Goal: Transaction & Acquisition: Purchase product/service

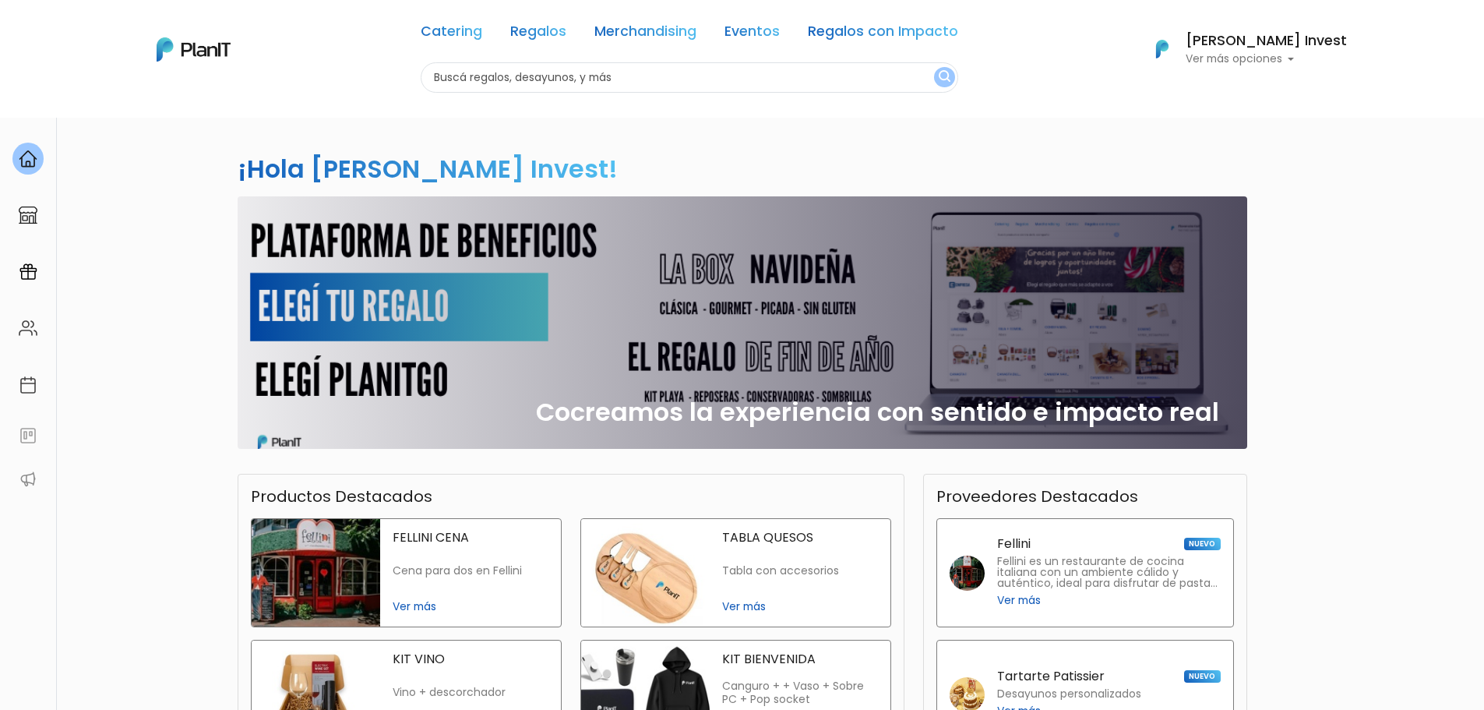
click at [665, 79] on input "text" at bounding box center [690, 77] width 538 height 30
type input "plan verano"
click at [934, 67] on button "submit" at bounding box center [944, 77] width 21 height 20
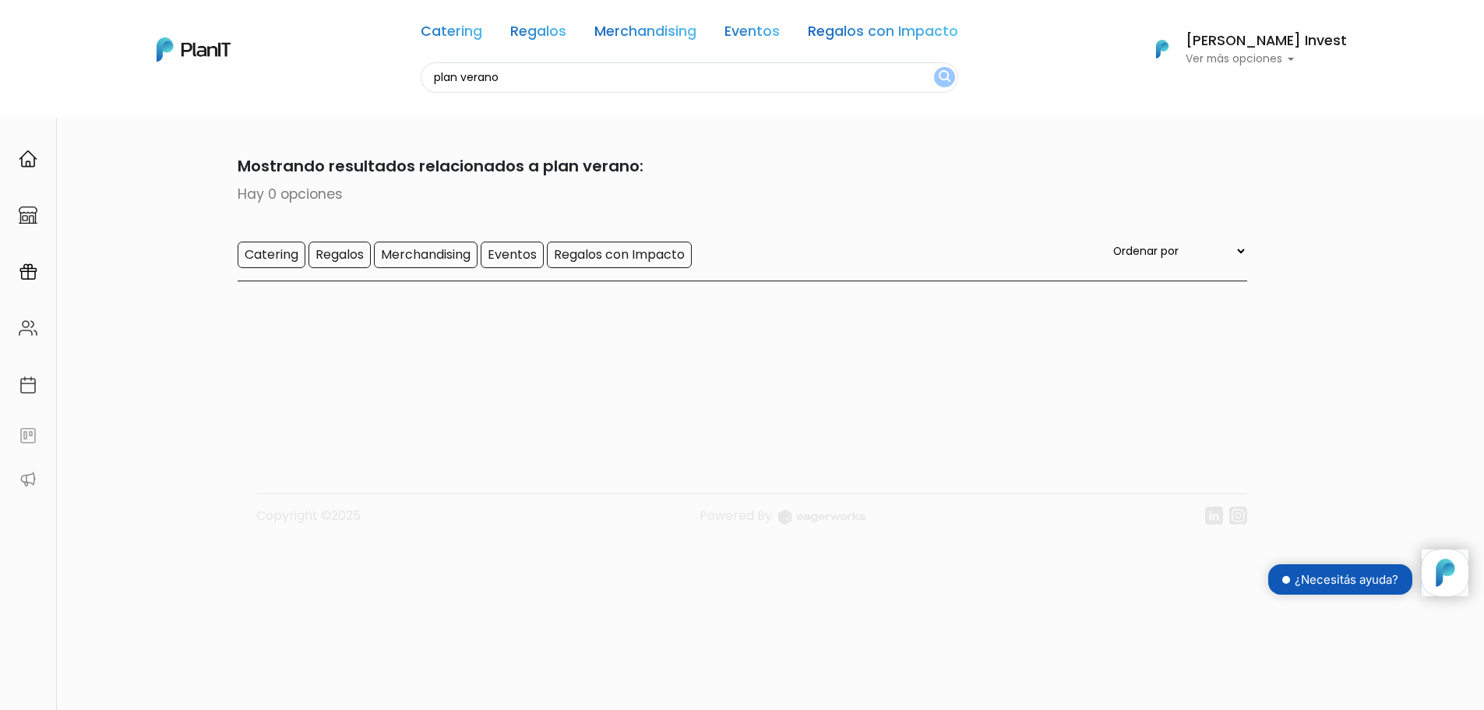
click at [617, 69] on input "plan verano" at bounding box center [690, 77] width 538 height 30
type input "kit verano"
click at [934, 67] on button "submit" at bounding box center [944, 77] width 21 height 20
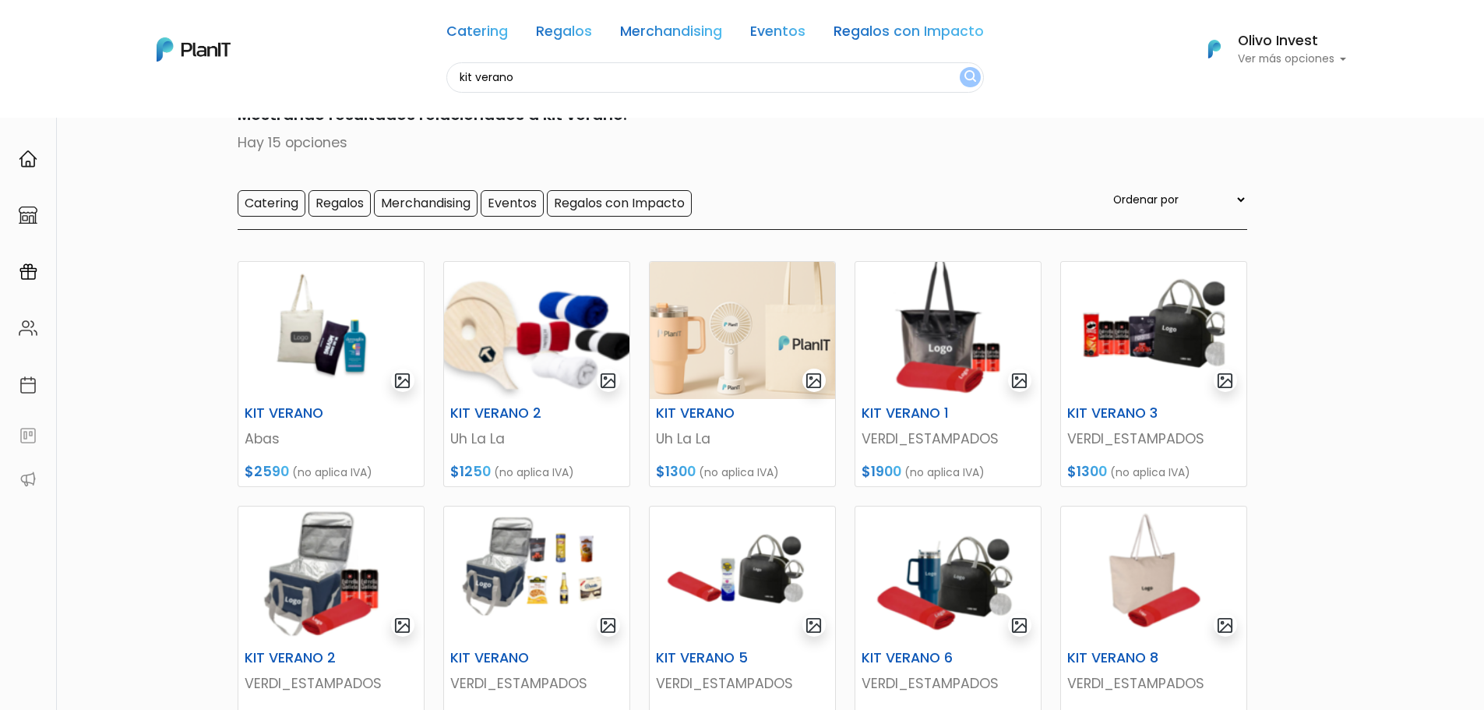
scroll to position [78, 0]
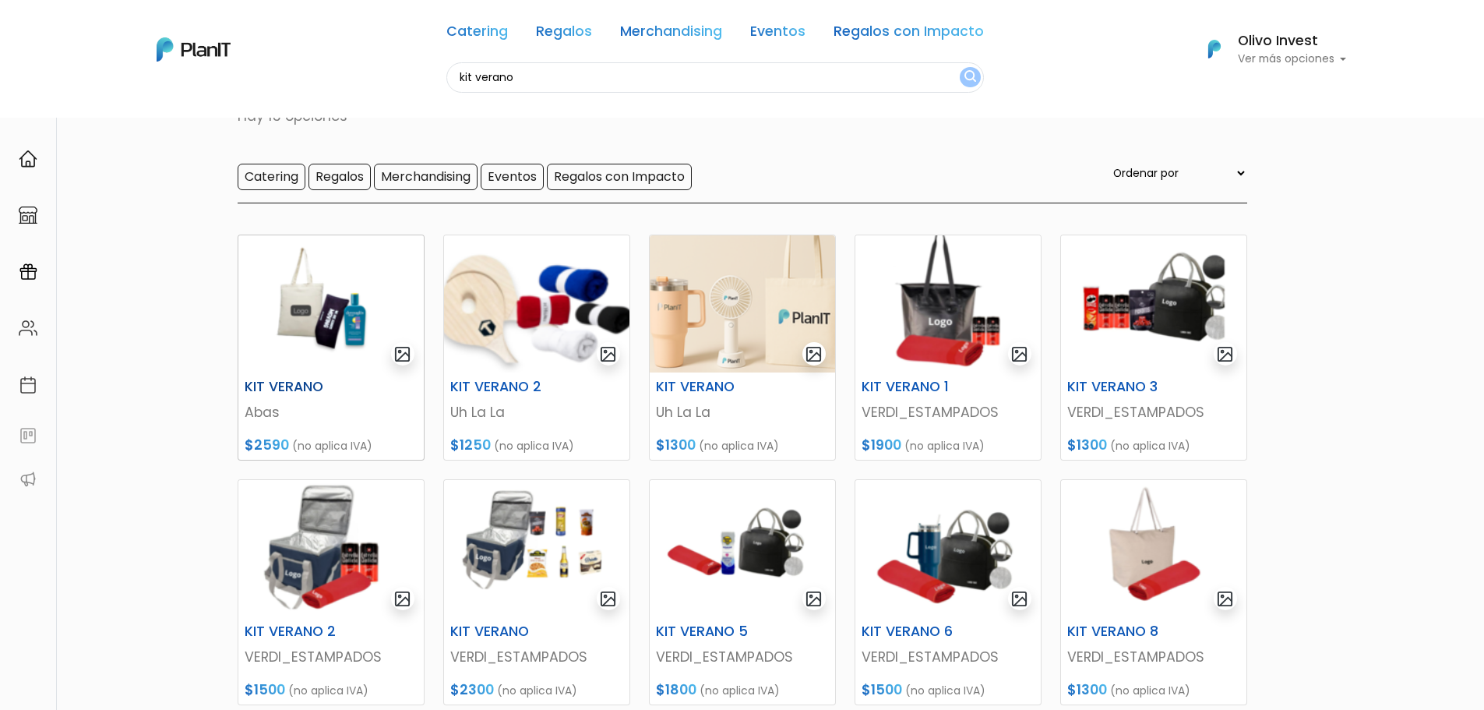
click at [321, 282] on img at bounding box center [330, 303] width 185 height 137
click at [516, 323] on img at bounding box center [536, 303] width 185 height 137
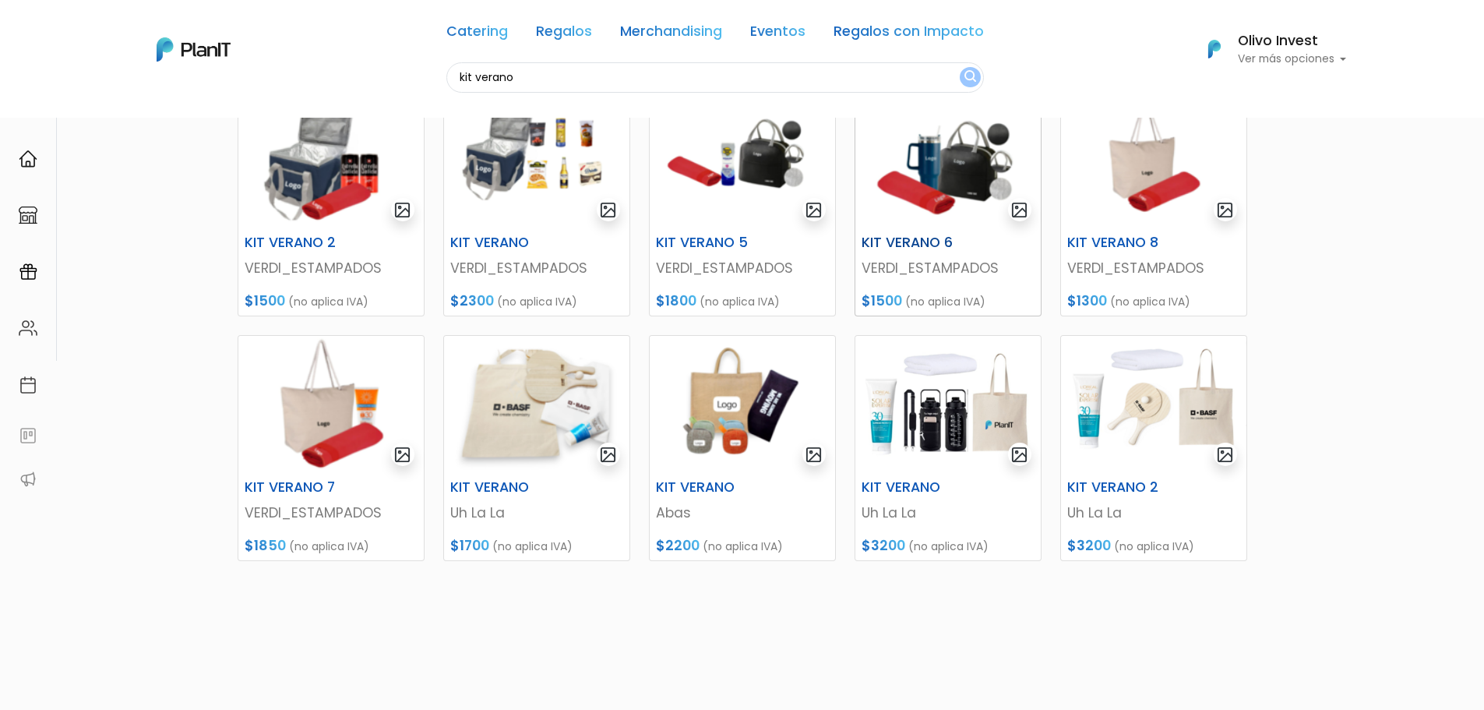
scroll to position [467, 0]
click at [1157, 192] on img at bounding box center [1153, 158] width 185 height 137
click at [523, 415] on img at bounding box center [536, 403] width 185 height 137
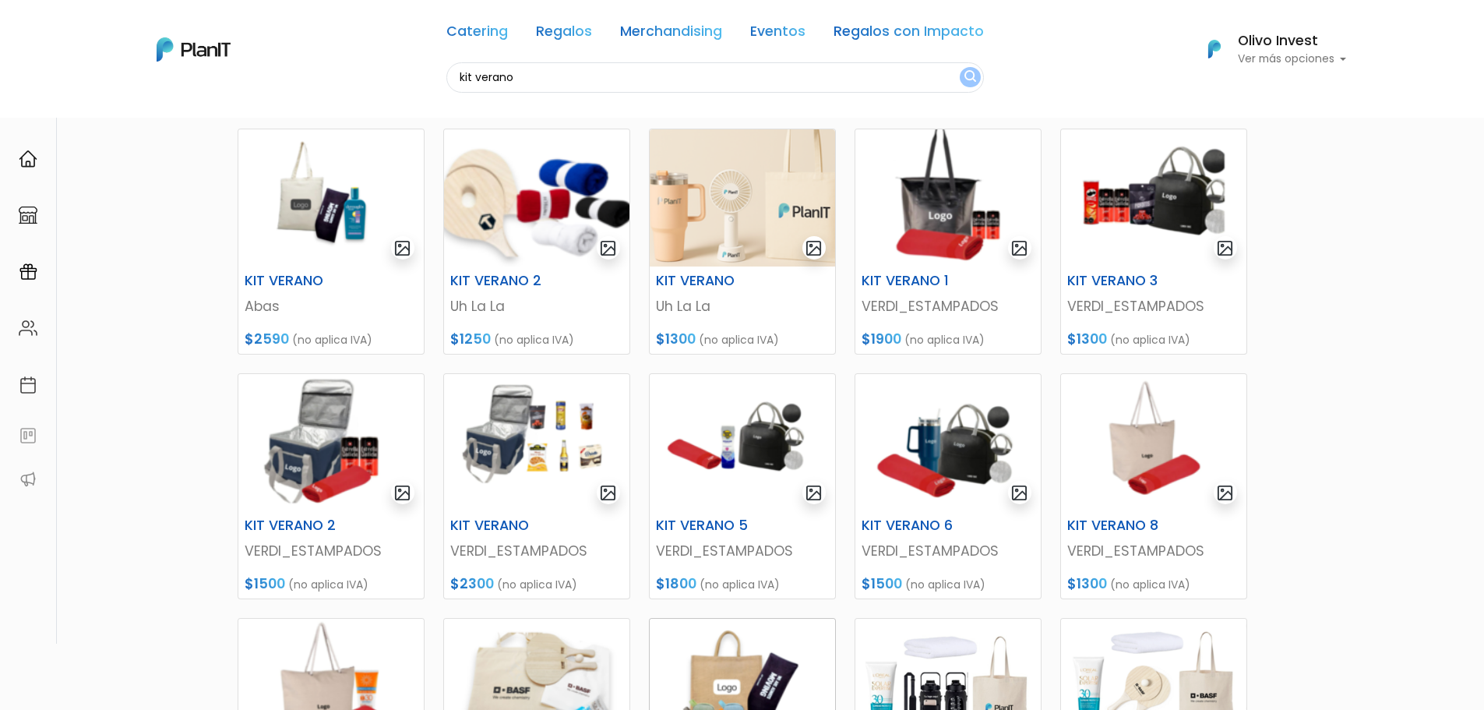
scroll to position [340, 0]
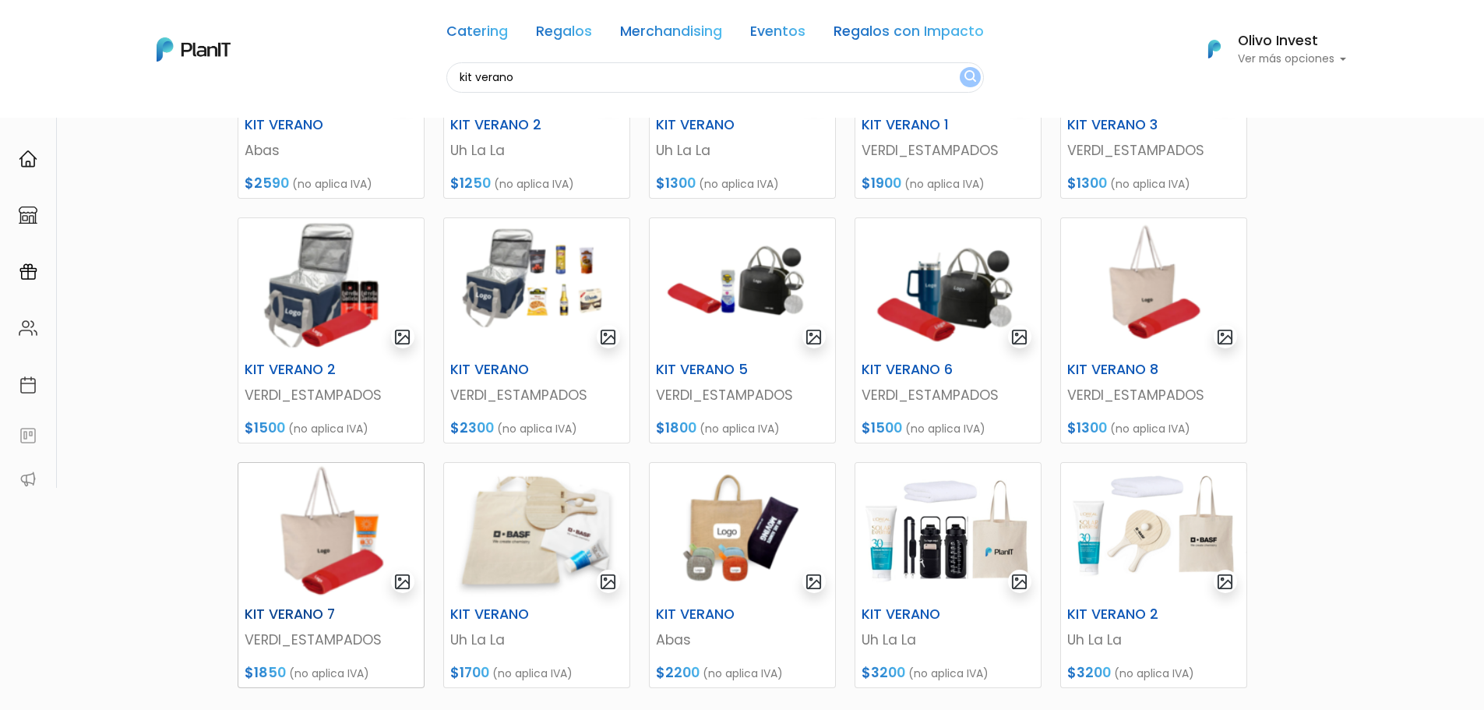
click at [339, 560] on img at bounding box center [330, 531] width 185 height 137
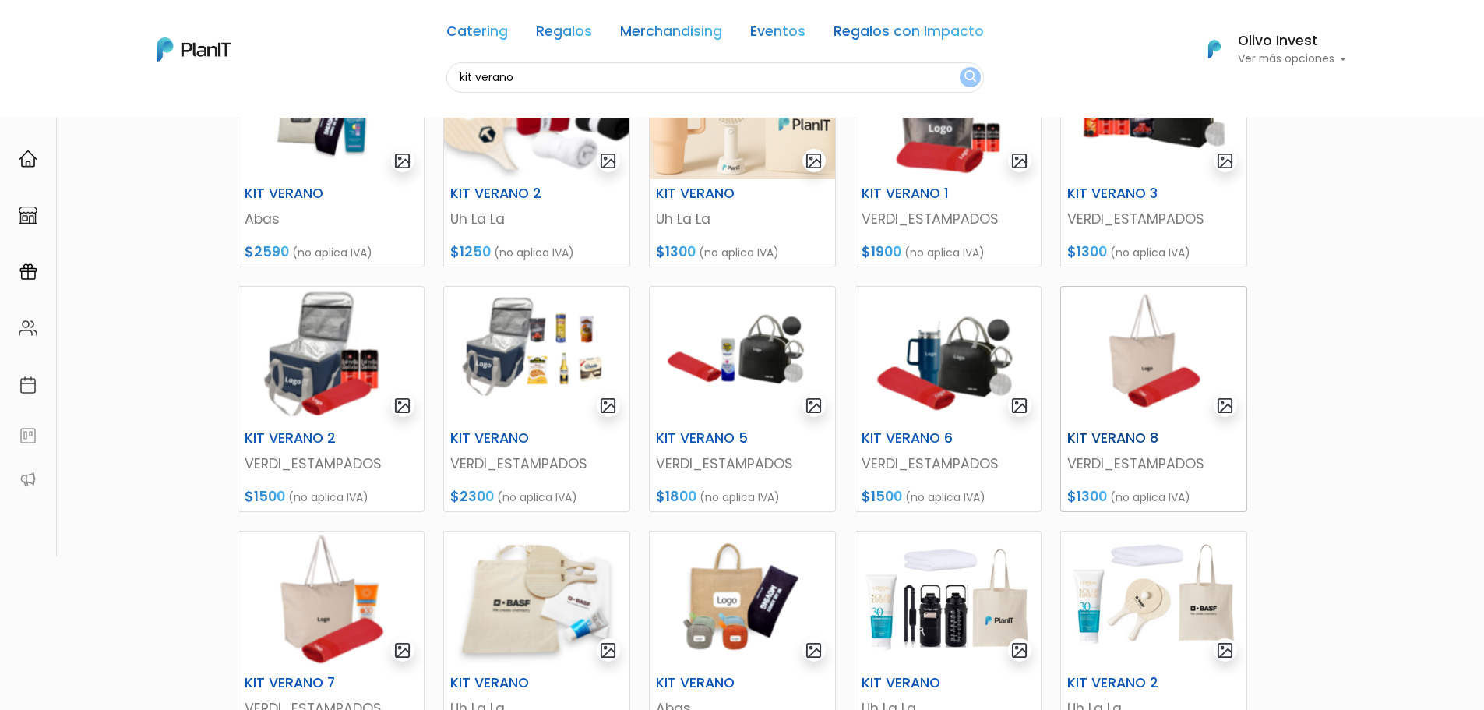
scroll to position [418, 0]
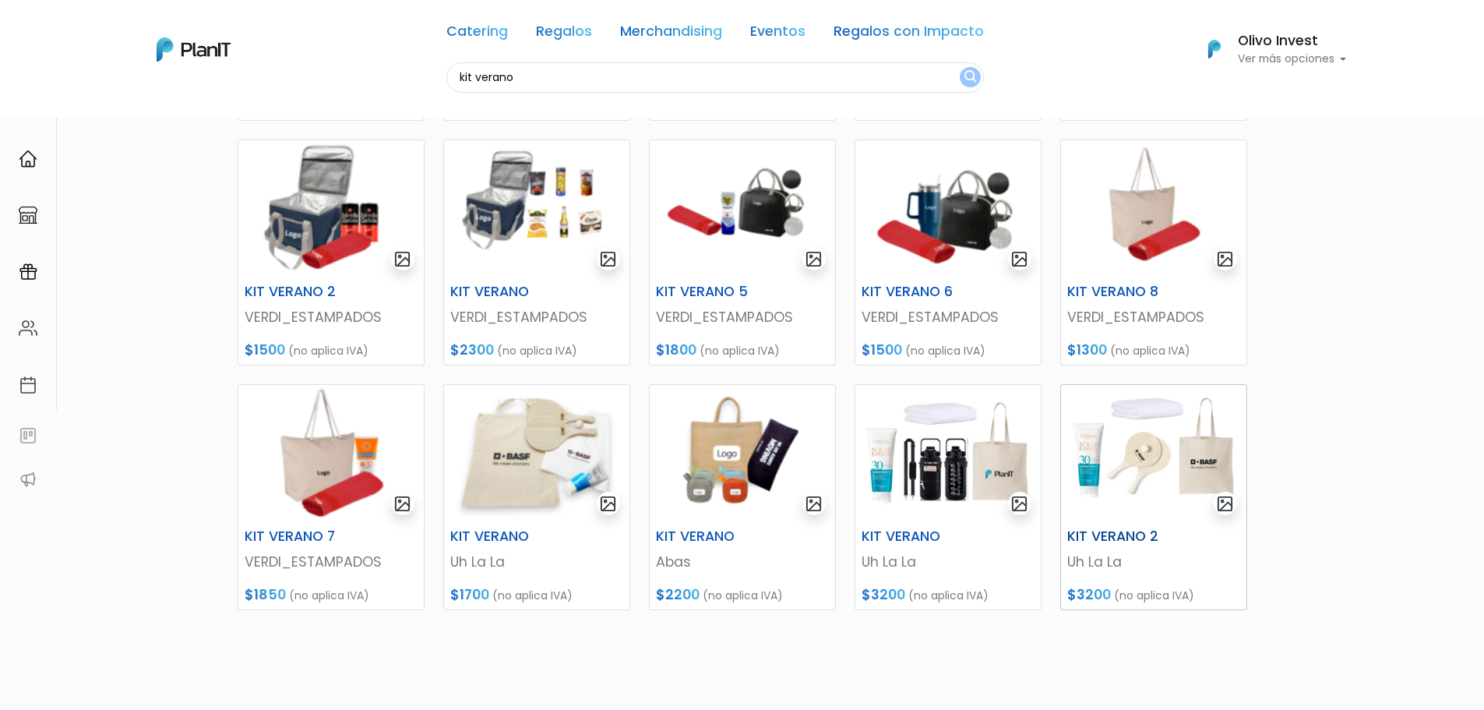
click at [1160, 474] on img at bounding box center [1153, 453] width 185 height 137
click at [316, 487] on img at bounding box center [330, 453] width 185 height 137
click at [289, 445] on img at bounding box center [330, 453] width 185 height 137
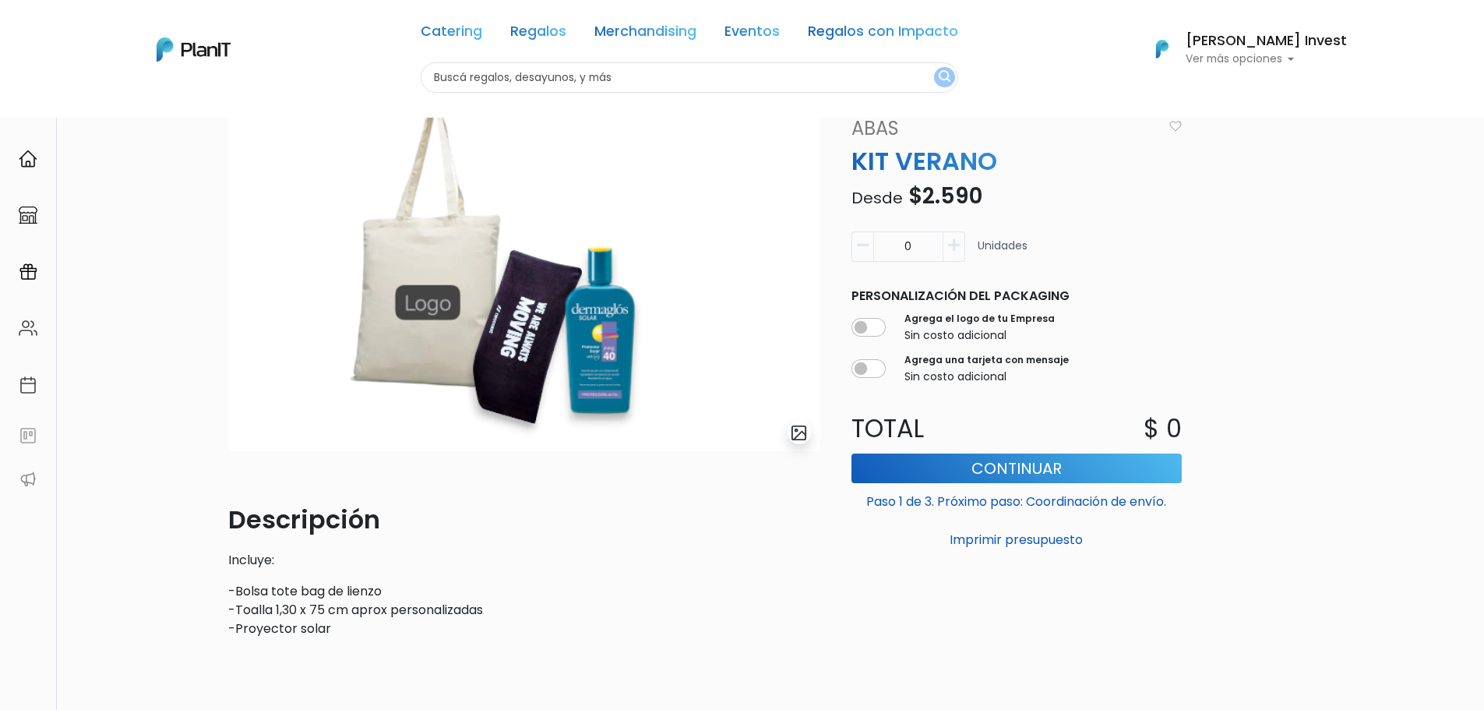
scroll to position [78, 0]
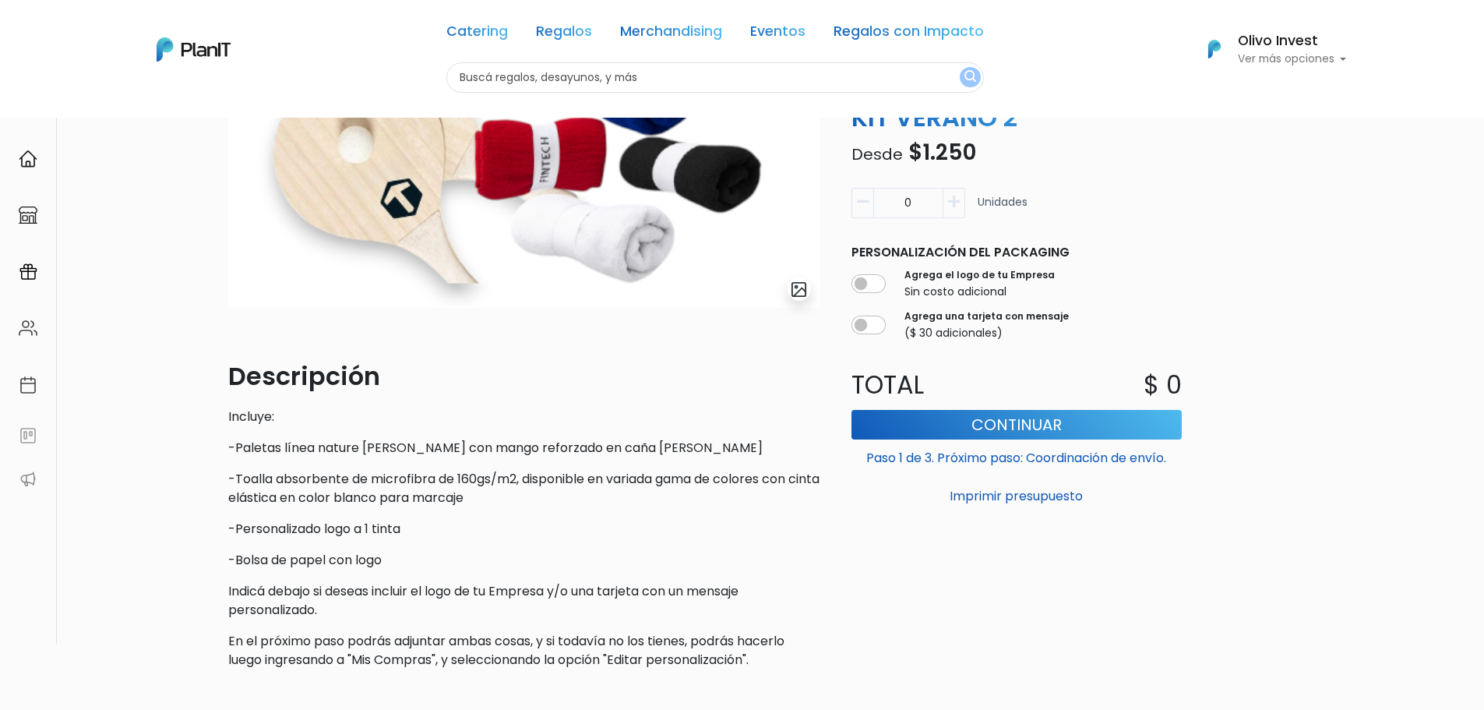
scroll to position [156, 0]
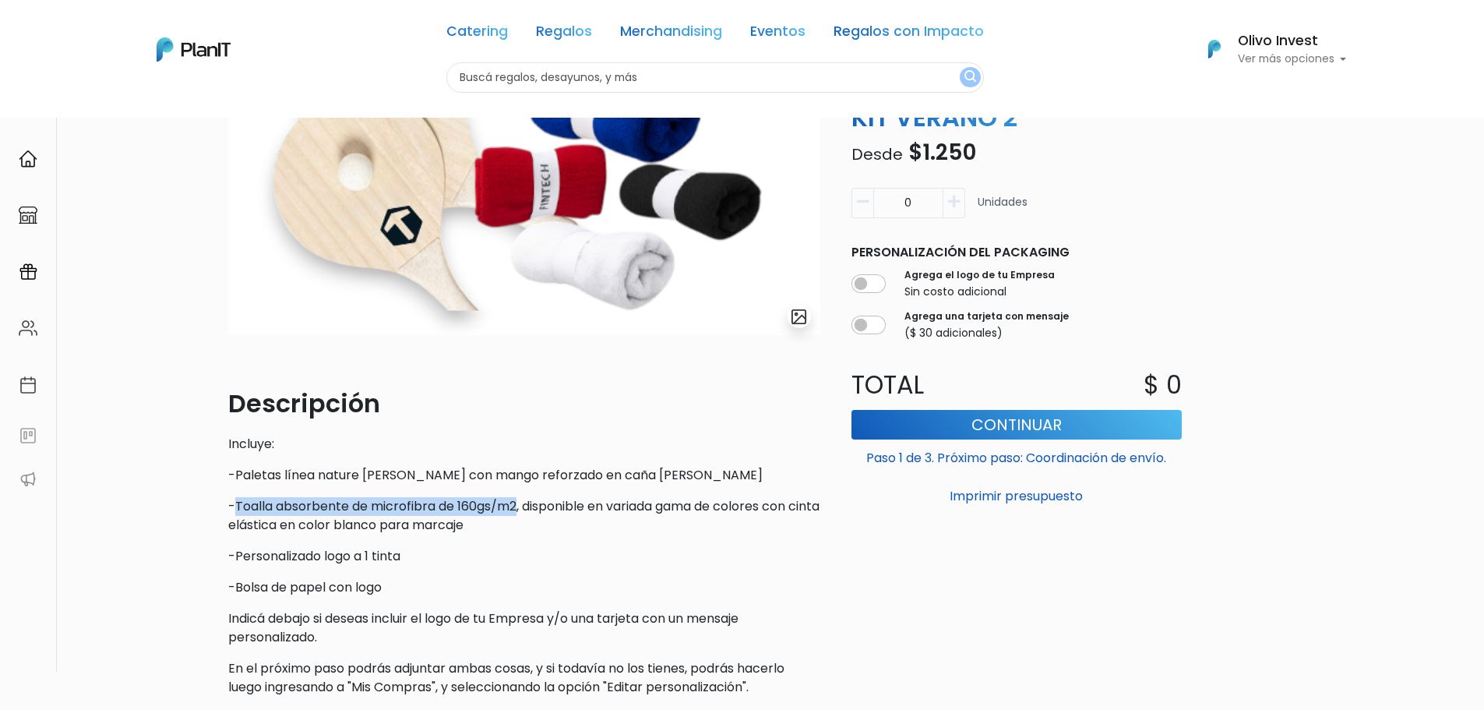
drag, startPoint x: 235, startPoint y: 505, endPoint x: 519, endPoint y: 509, distance: 284.4
click at [519, 509] on p "-Toalla absorbente de microfibra de 160gs/m2, disponible en variada gama de col…" at bounding box center [524, 515] width 592 height 37
copy p "Toalla absorbente de microfibra de 160gs/m2"
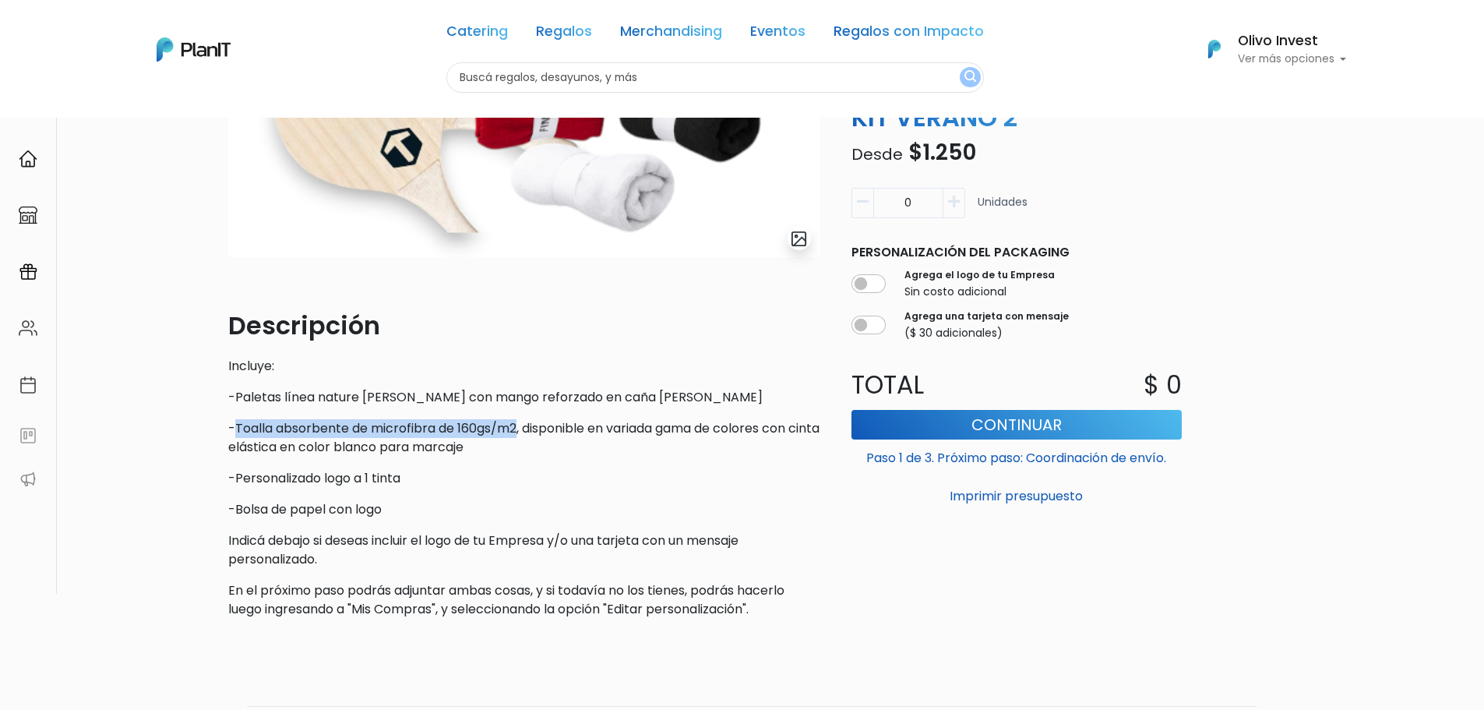
copy p "Toalla absorbente de microfibra de 160gs/m2"
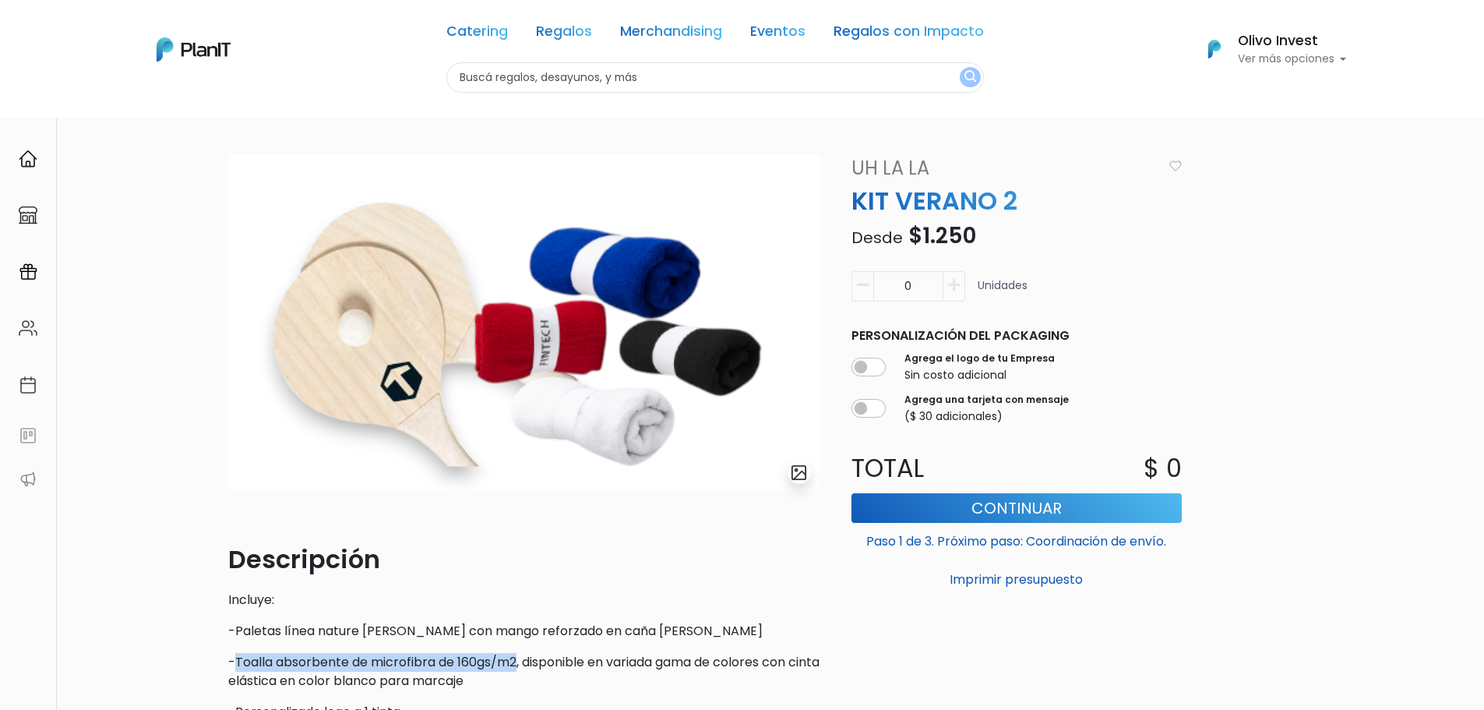
scroll to position [78, 0]
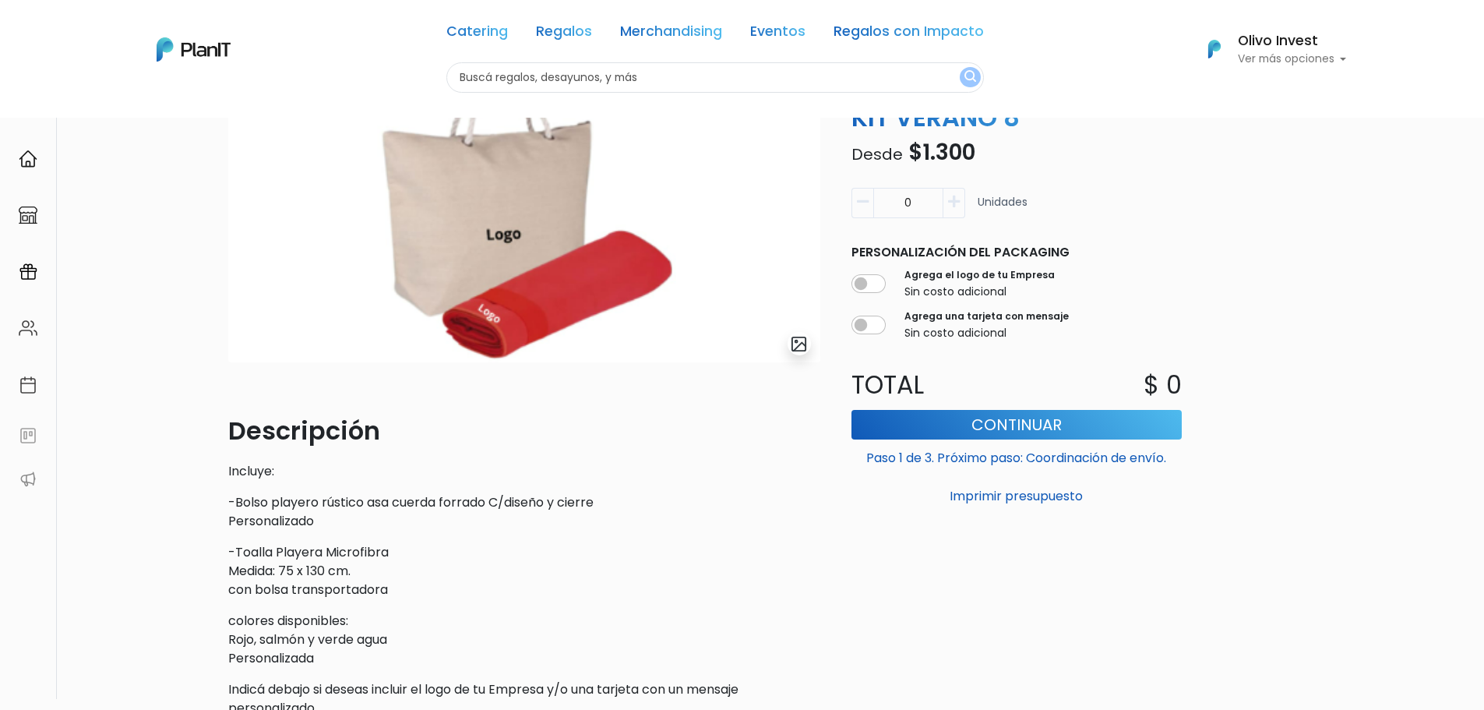
scroll to position [156, 0]
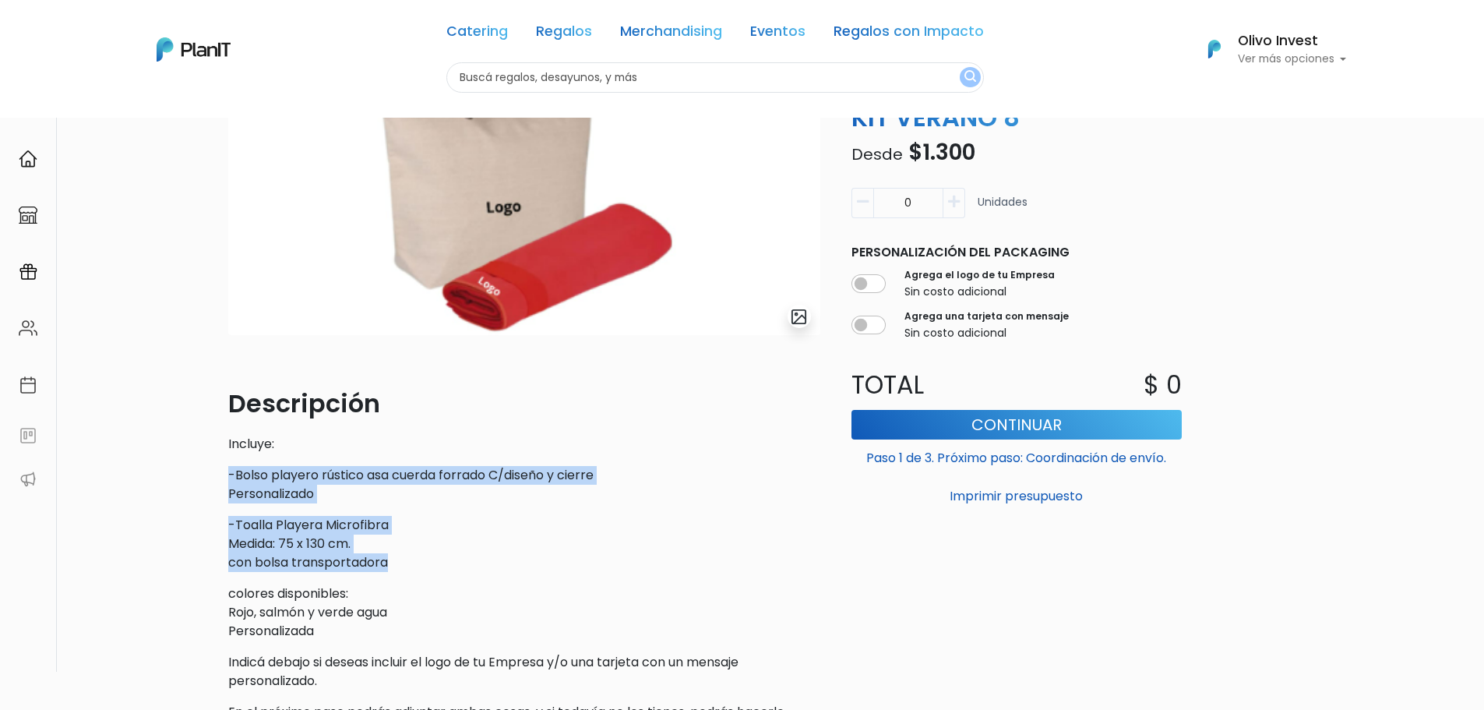
drag, startPoint x: 224, startPoint y: 472, endPoint x: 453, endPoint y: 557, distance: 243.6
click at [453, 557] on div "slide 1 of 1 Descripción Incluye: -Bolso playero rústico asa cuerda forrado C/d…" at bounding box center [524, 375] width 611 height 754
copy div "-Bolso playero rústico asa cuerda forrado C/diseño y cierre Personalizado -Toal…"
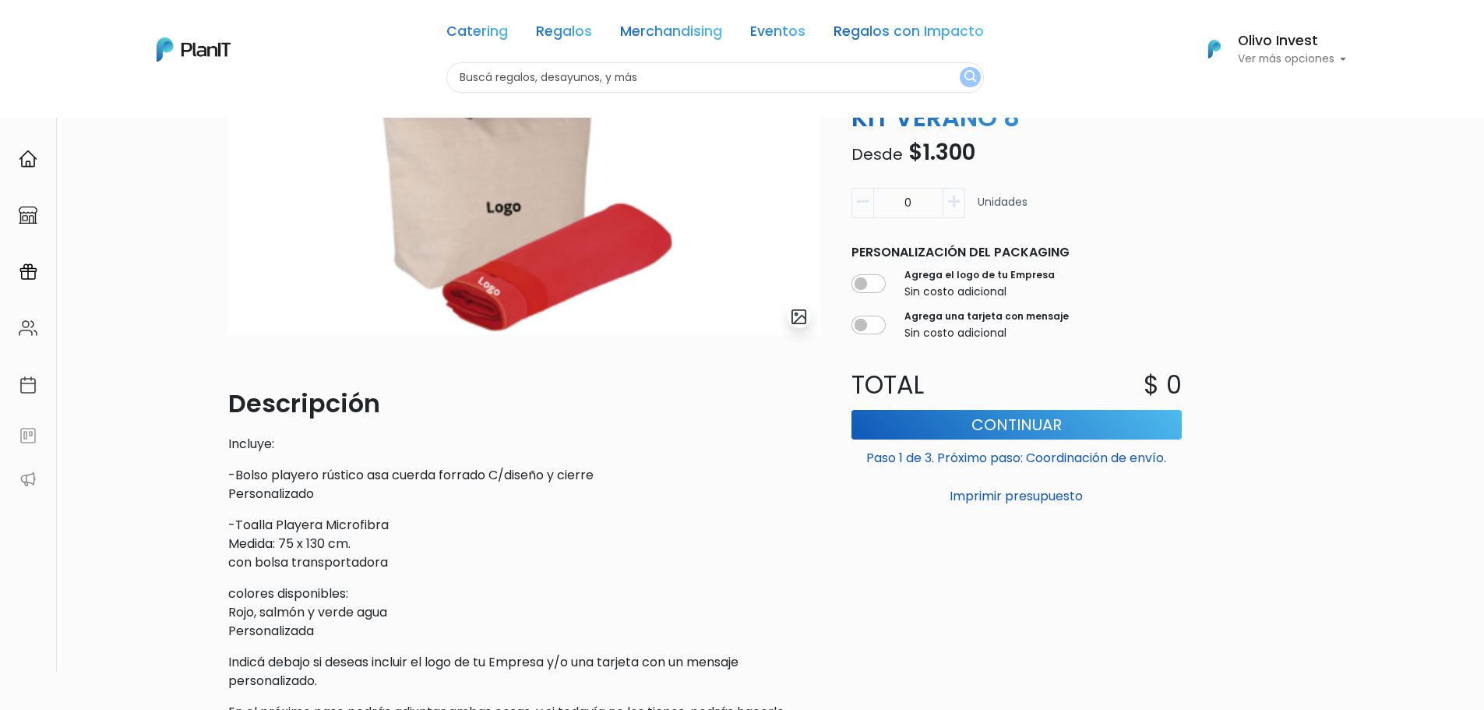
click at [357, 624] on p "colores disponibles: Rojo, salmón y verde agua Personalizada" at bounding box center [524, 612] width 592 height 56
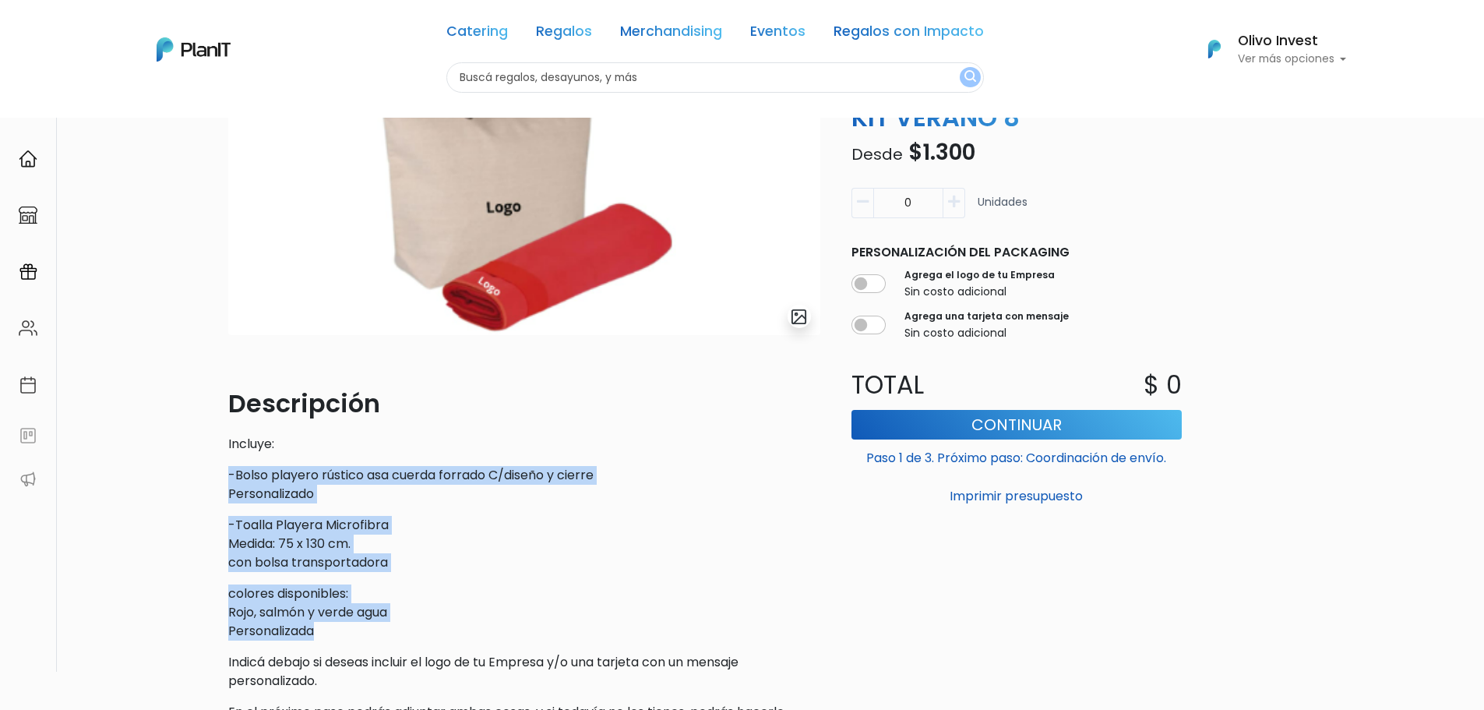
drag, startPoint x: 221, startPoint y: 472, endPoint x: 437, endPoint y: 627, distance: 265.7
click at [437, 627] on div "slide 1 of 1 Descripción Incluye: -Bolso playero rústico asa cuerda forrado C/d…" at bounding box center [524, 375] width 611 height 754
copy div "-Bolso playero rústico asa cuerda forrado C/diseño y cierre Personalizado -Toal…"
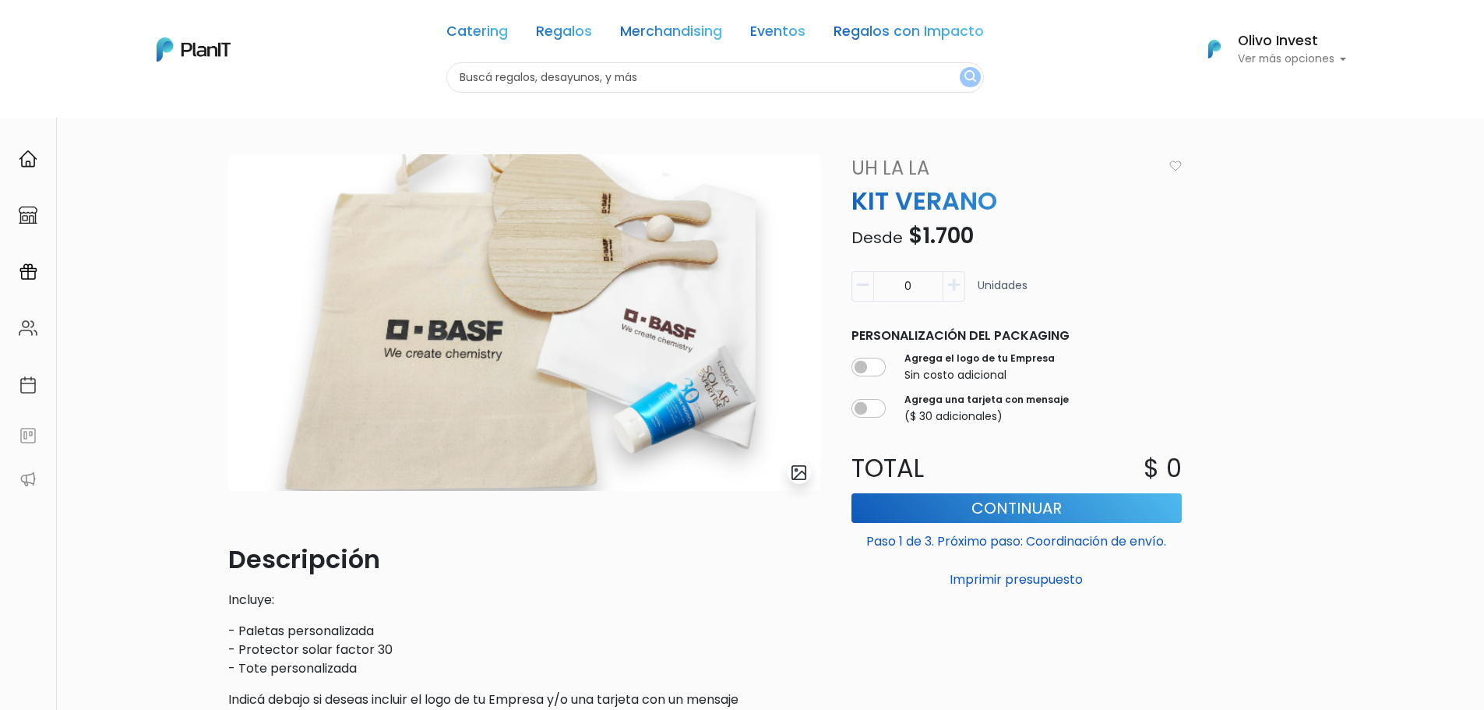
scroll to position [78, 0]
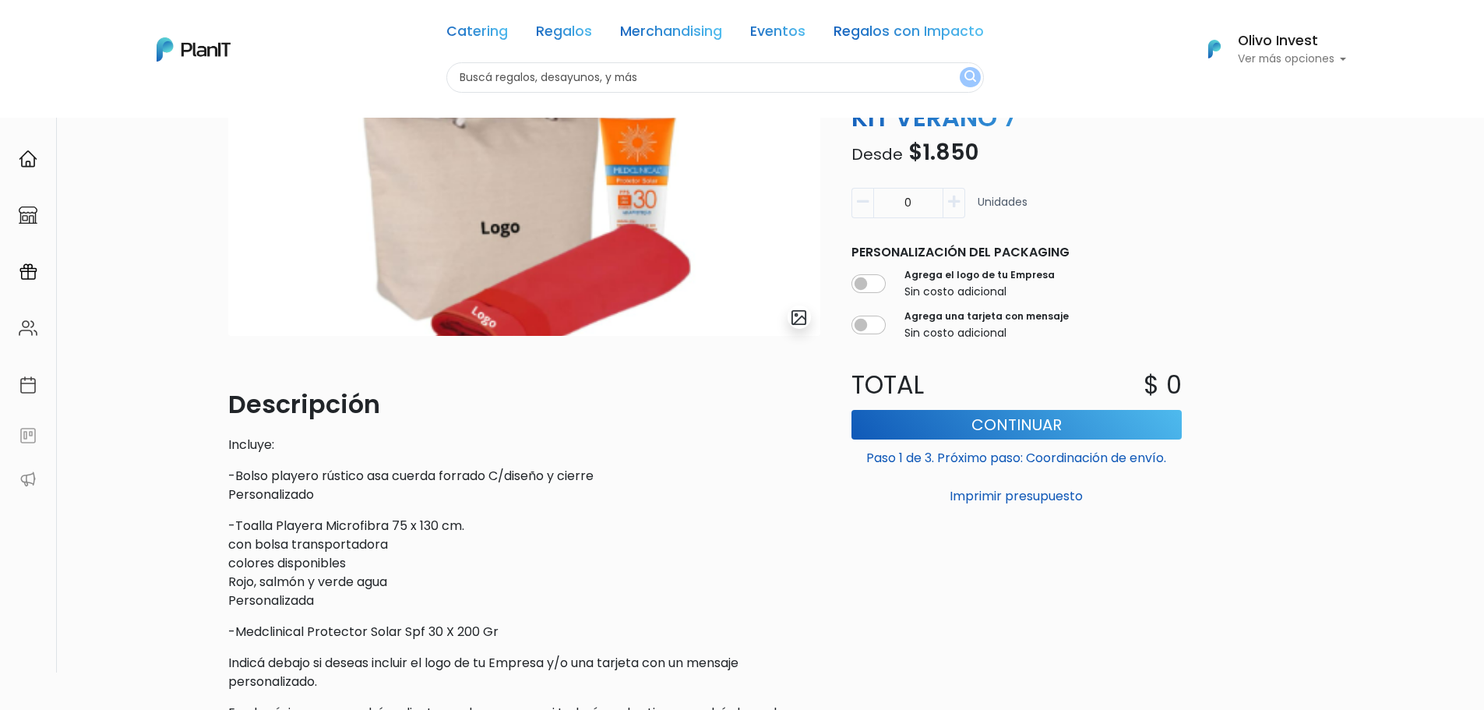
scroll to position [156, 0]
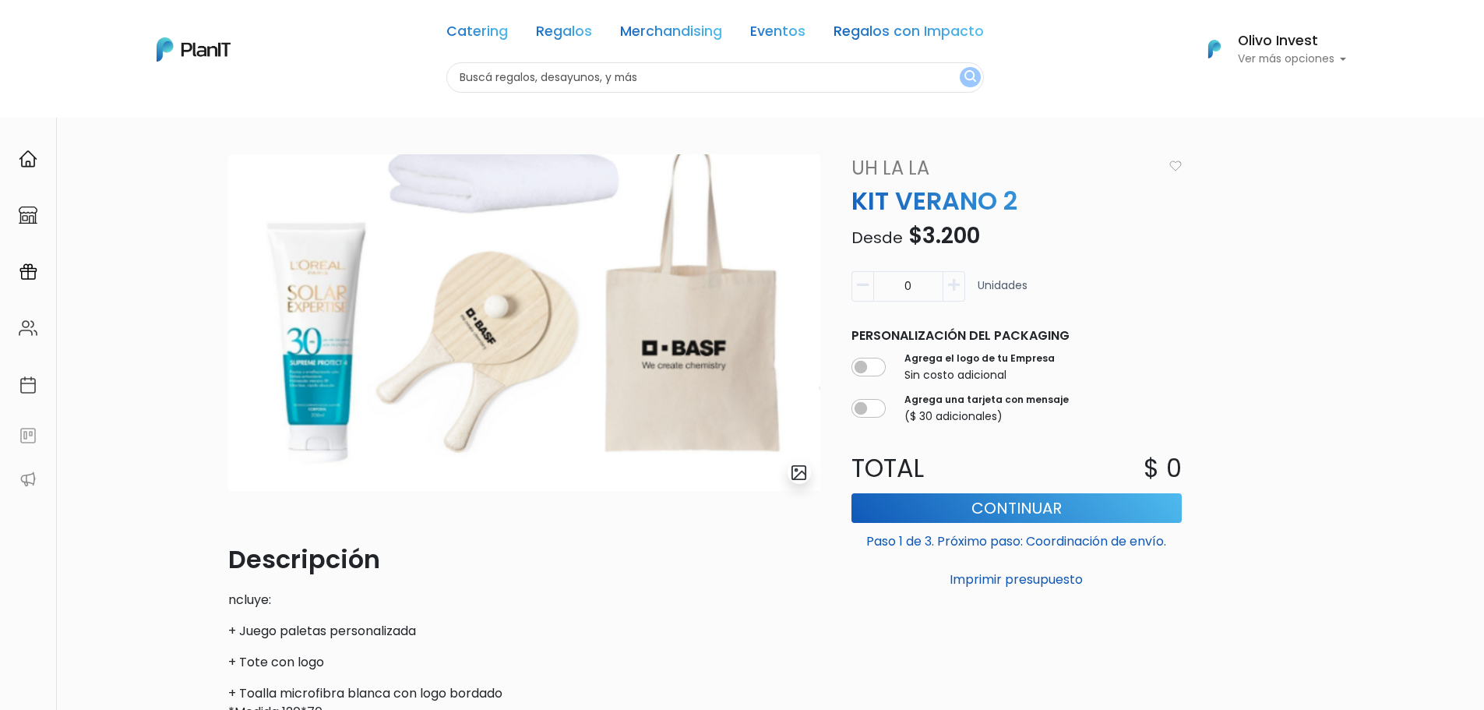
scroll to position [156, 0]
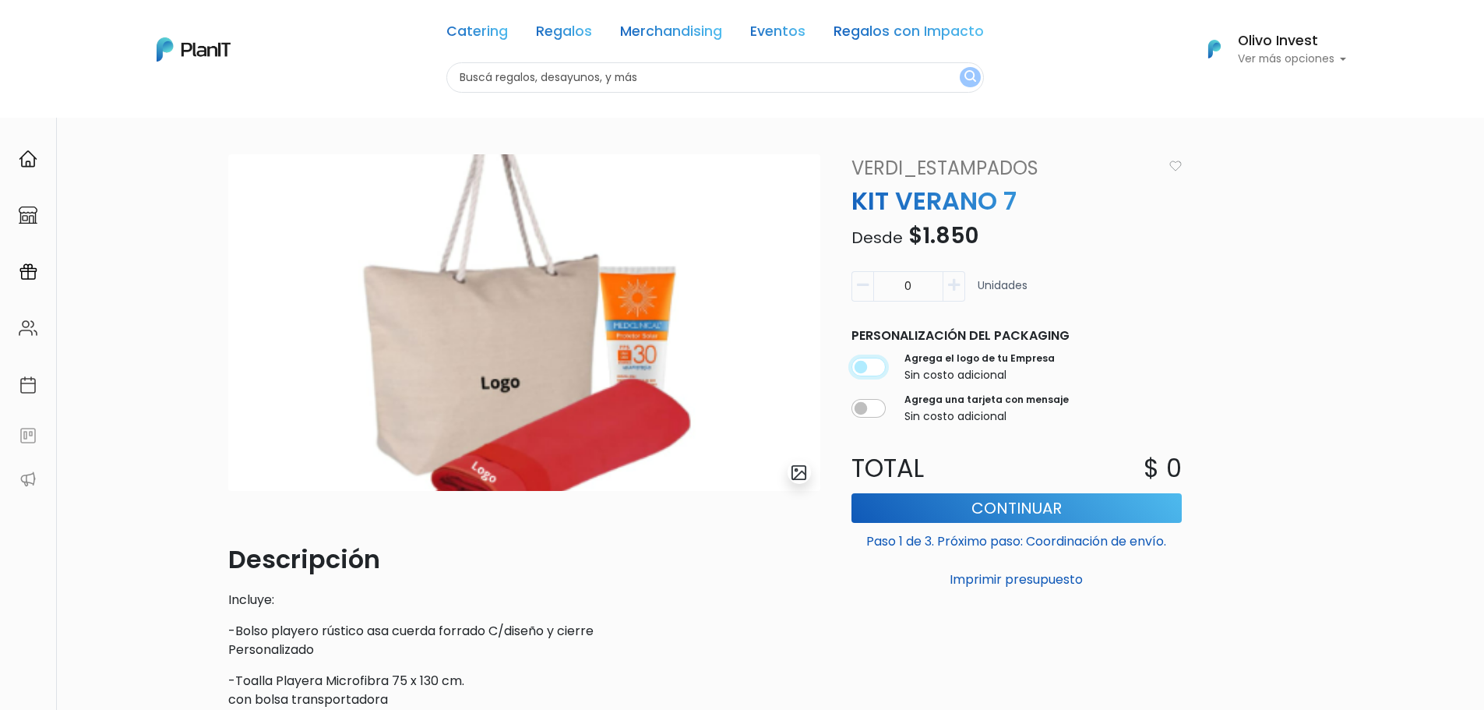
click at [866, 365] on input "checkbox" at bounding box center [869, 367] width 34 height 19
checkbox input "true"
click at [871, 407] on input "checkbox" at bounding box center [869, 408] width 34 height 19
checkbox input "true"
click at [979, 511] on button "Continuar" at bounding box center [1017, 508] width 330 height 30
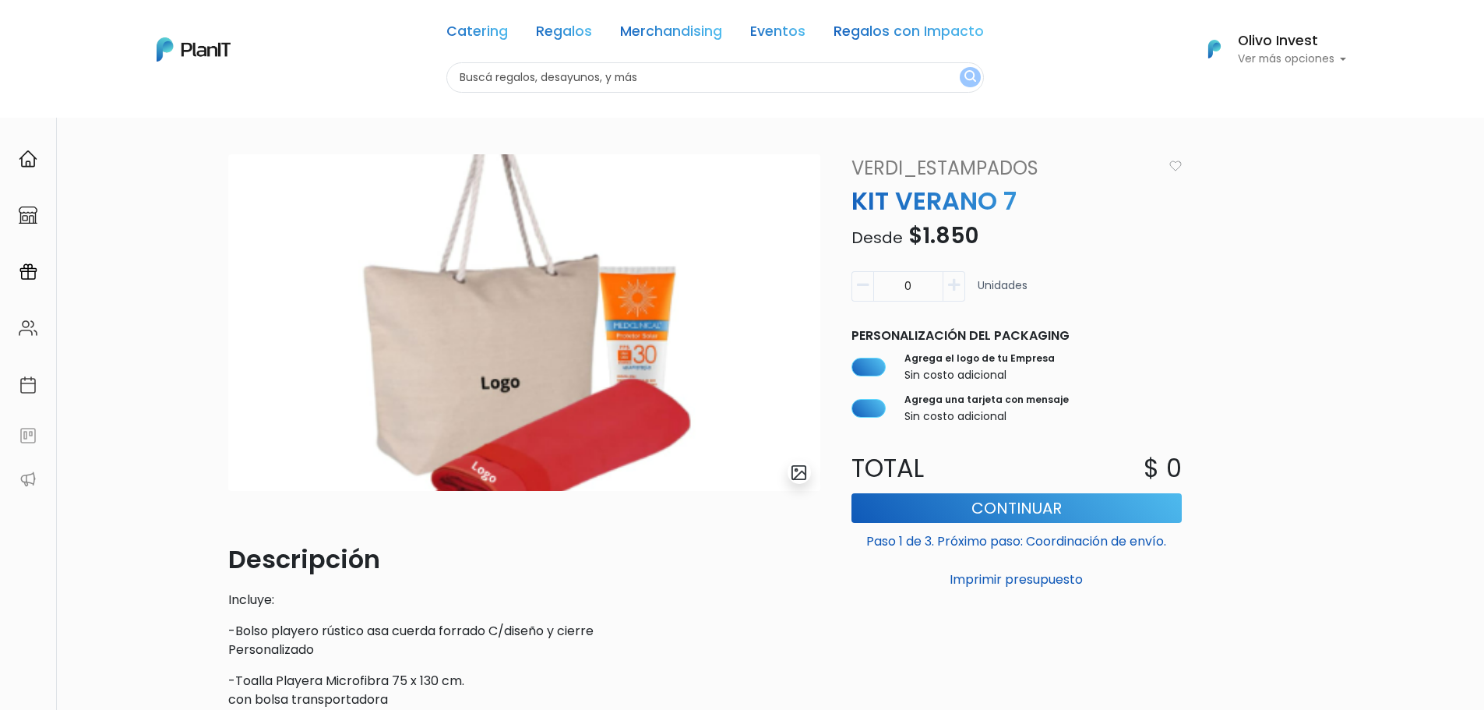
click at [957, 289] on icon "button" at bounding box center [954, 285] width 12 height 14
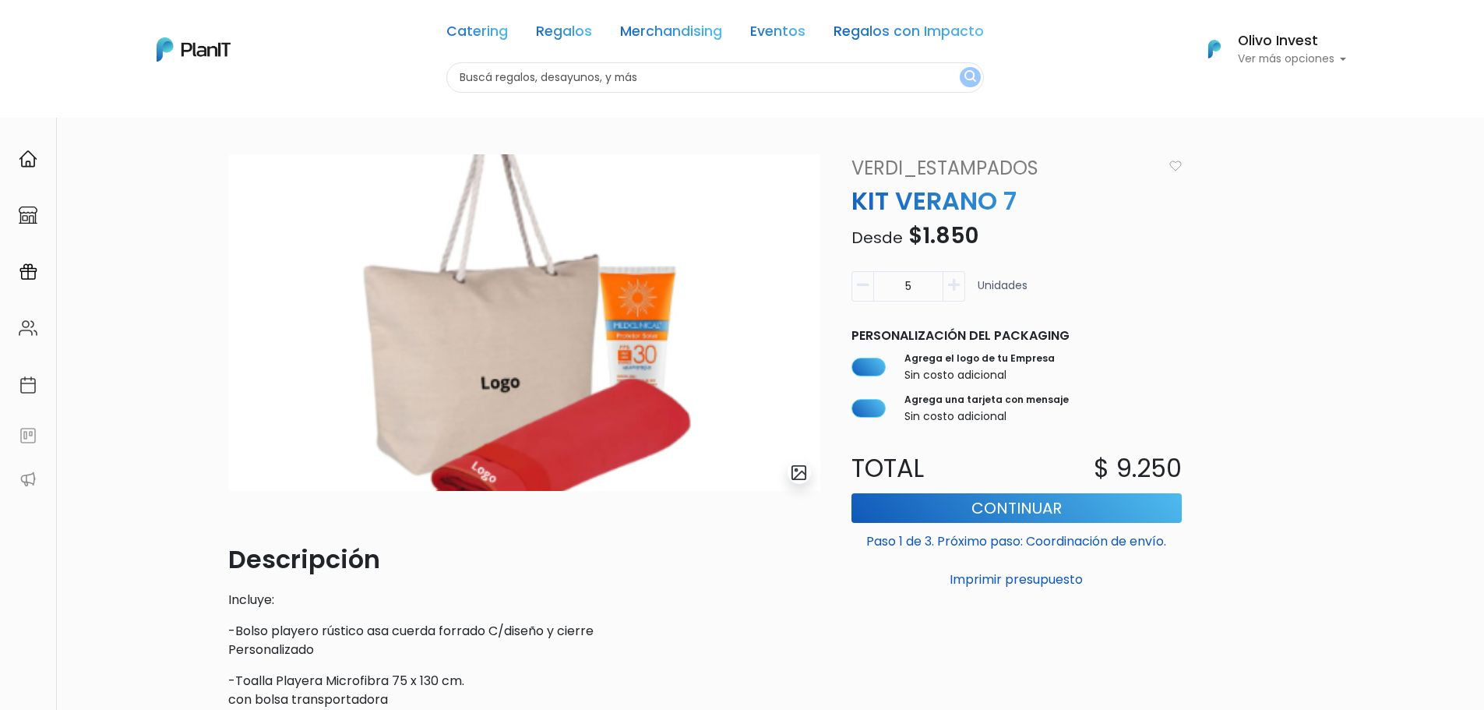
click at [957, 289] on icon "button" at bounding box center [954, 285] width 12 height 14
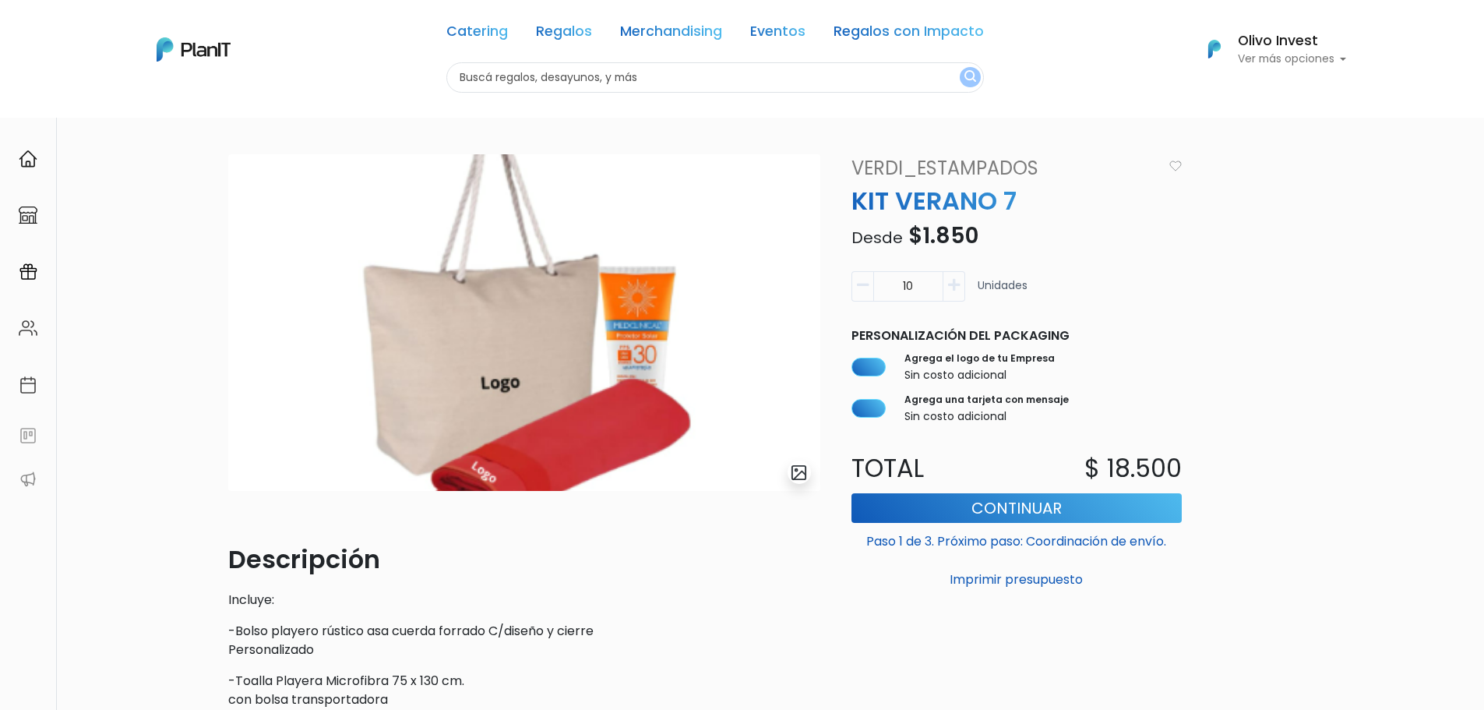
click at [957, 289] on icon "button" at bounding box center [954, 285] width 12 height 14
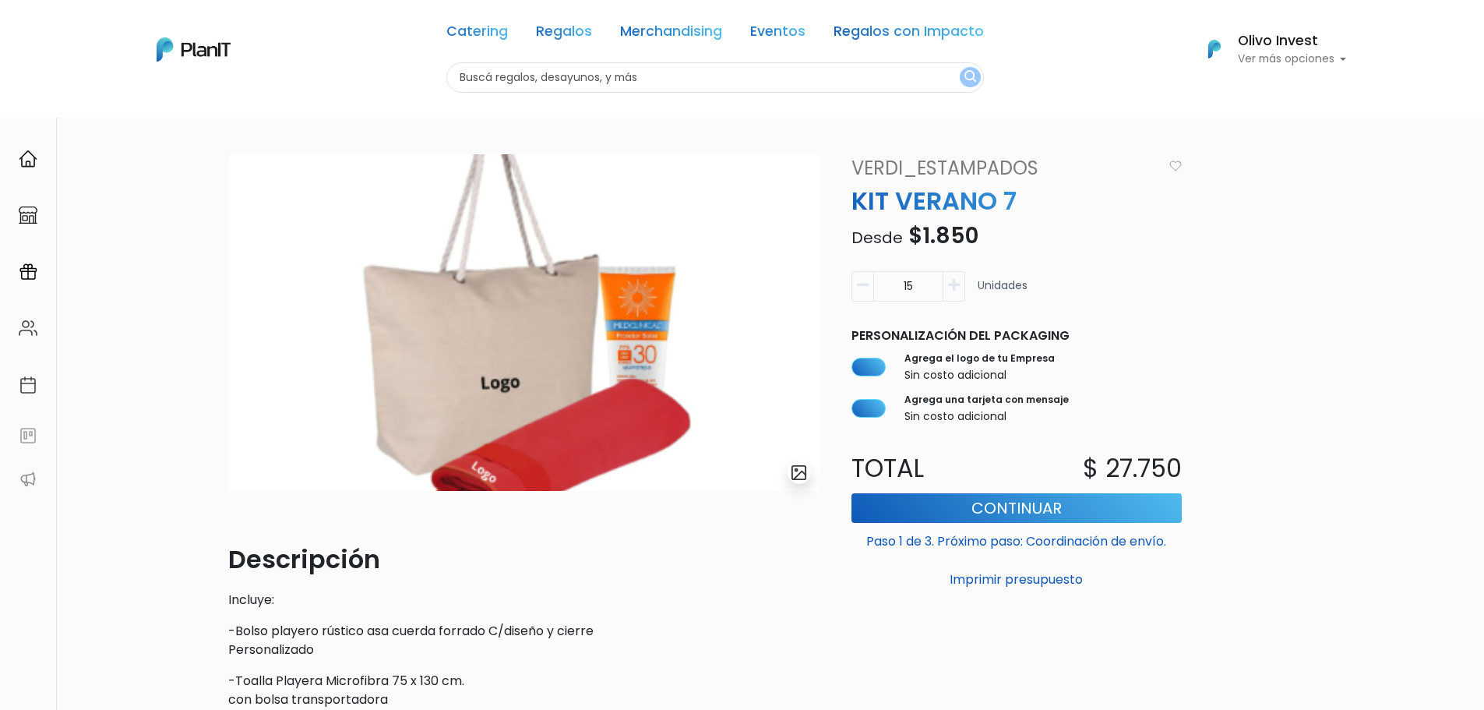
click at [957, 289] on icon "button" at bounding box center [954, 285] width 12 height 14
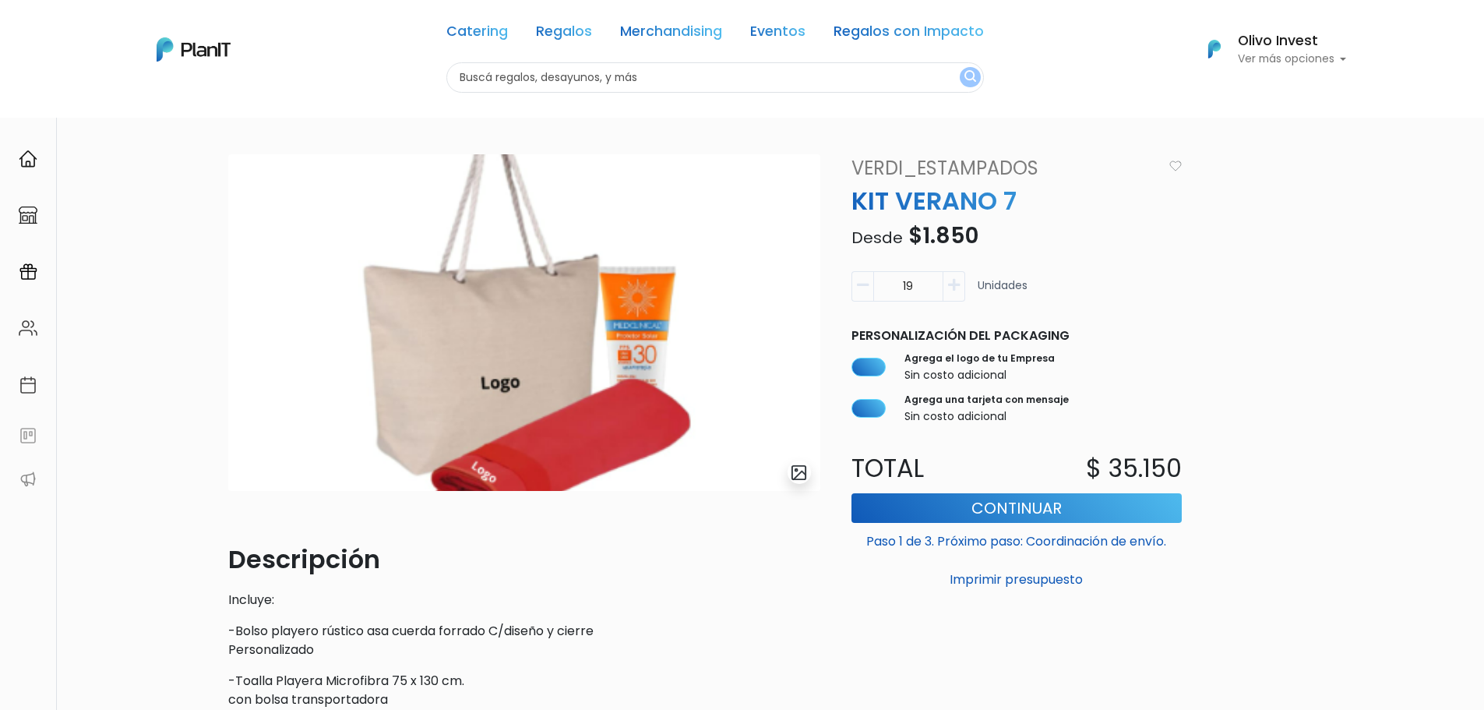
type input "20"
click at [1007, 503] on button "Continuar" at bounding box center [1017, 508] width 330 height 30
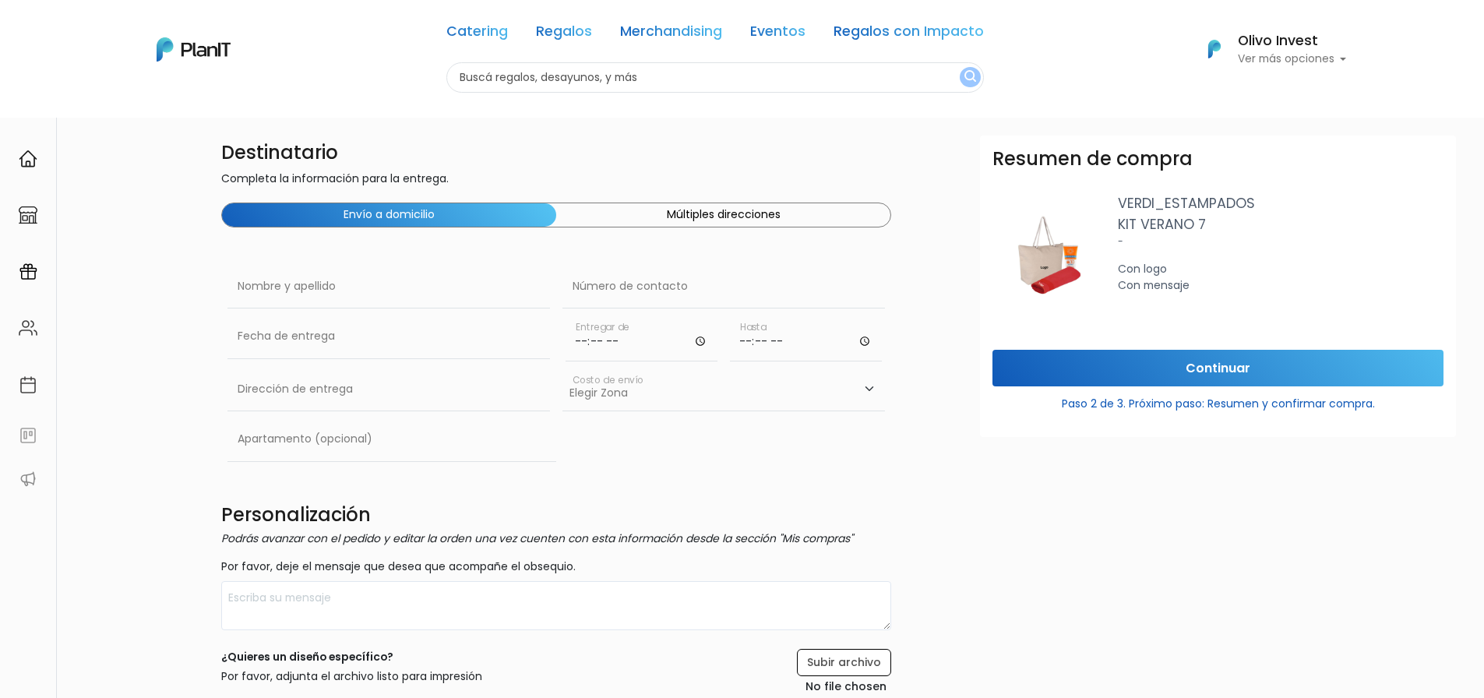
click at [721, 215] on button "Múltiples direcciones" at bounding box center [723, 214] width 334 height 23
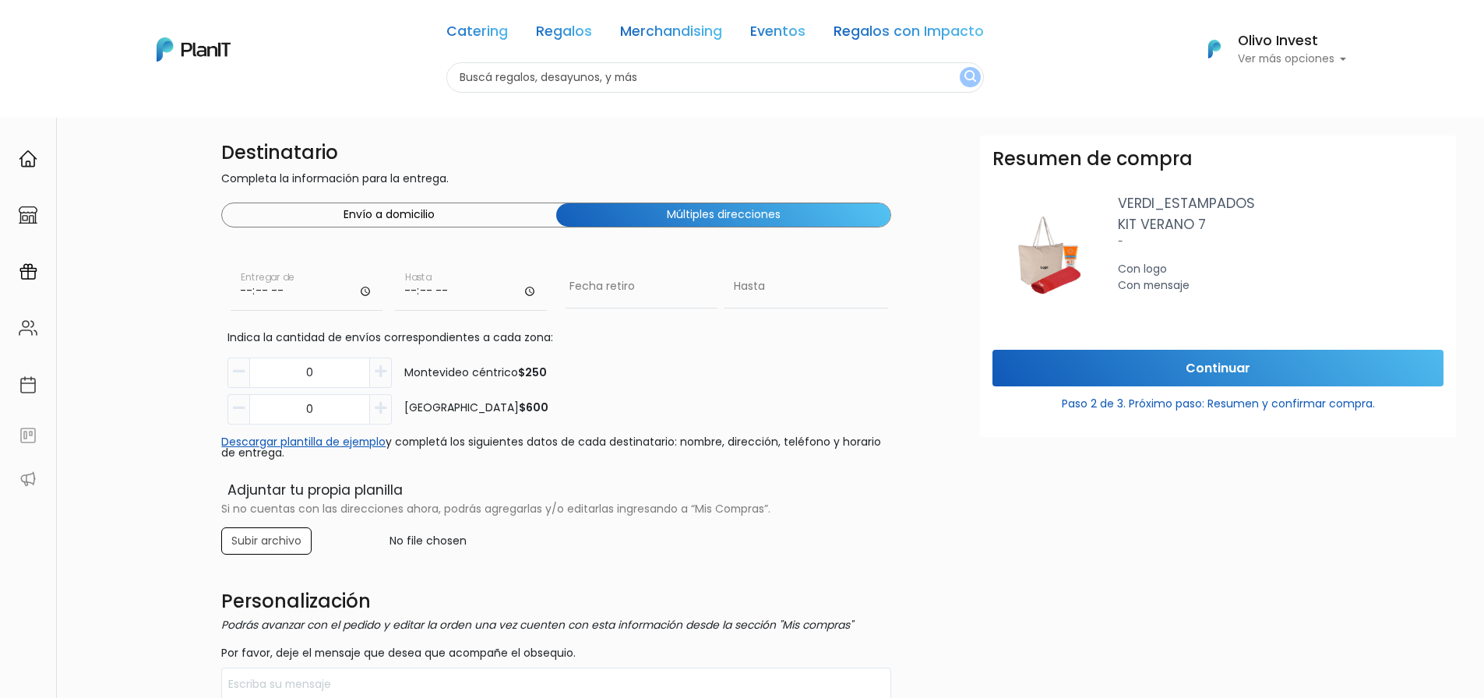
scroll to position [78, 0]
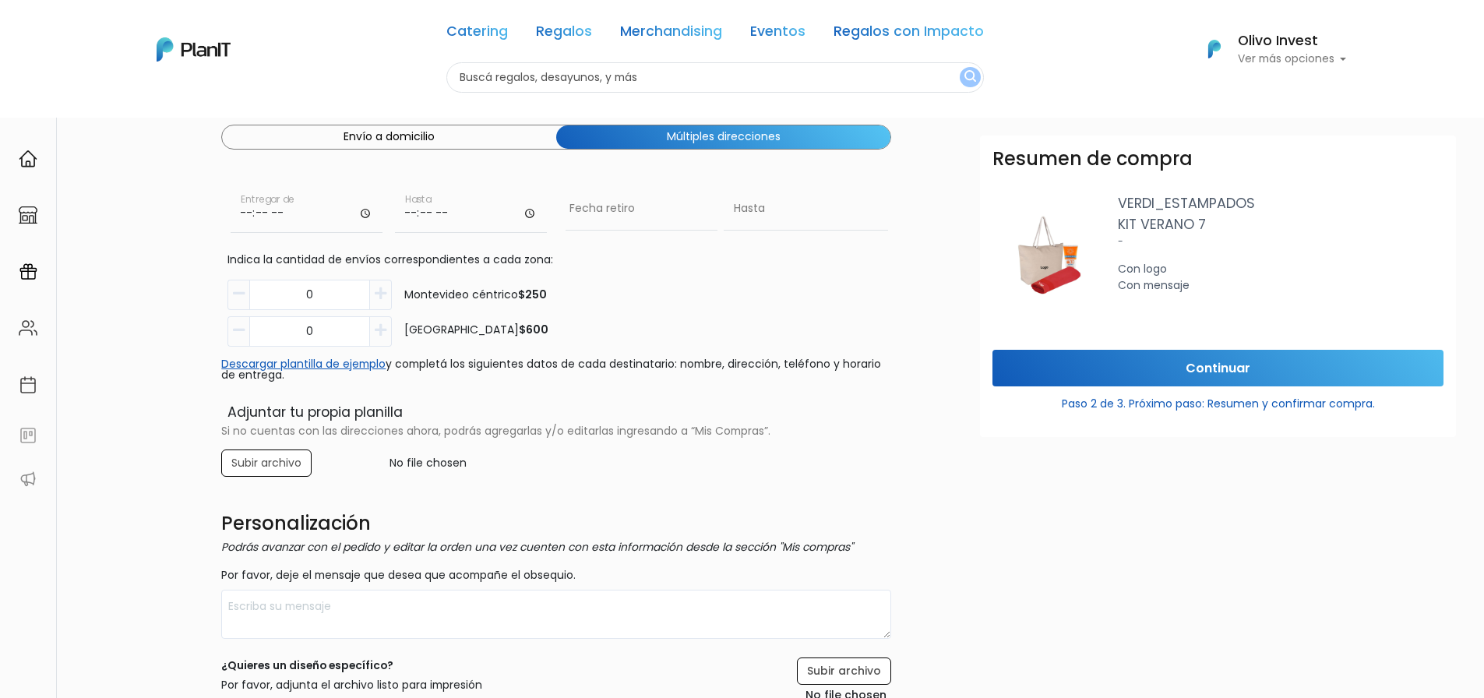
click at [494, 120] on div "Destinatario Completa la información para la entrega. Envío a domicilio Múltipl…" at bounding box center [556, 582] width 689 height 1048
click at [496, 129] on button "Envío a domicilio" at bounding box center [389, 136] width 334 height 23
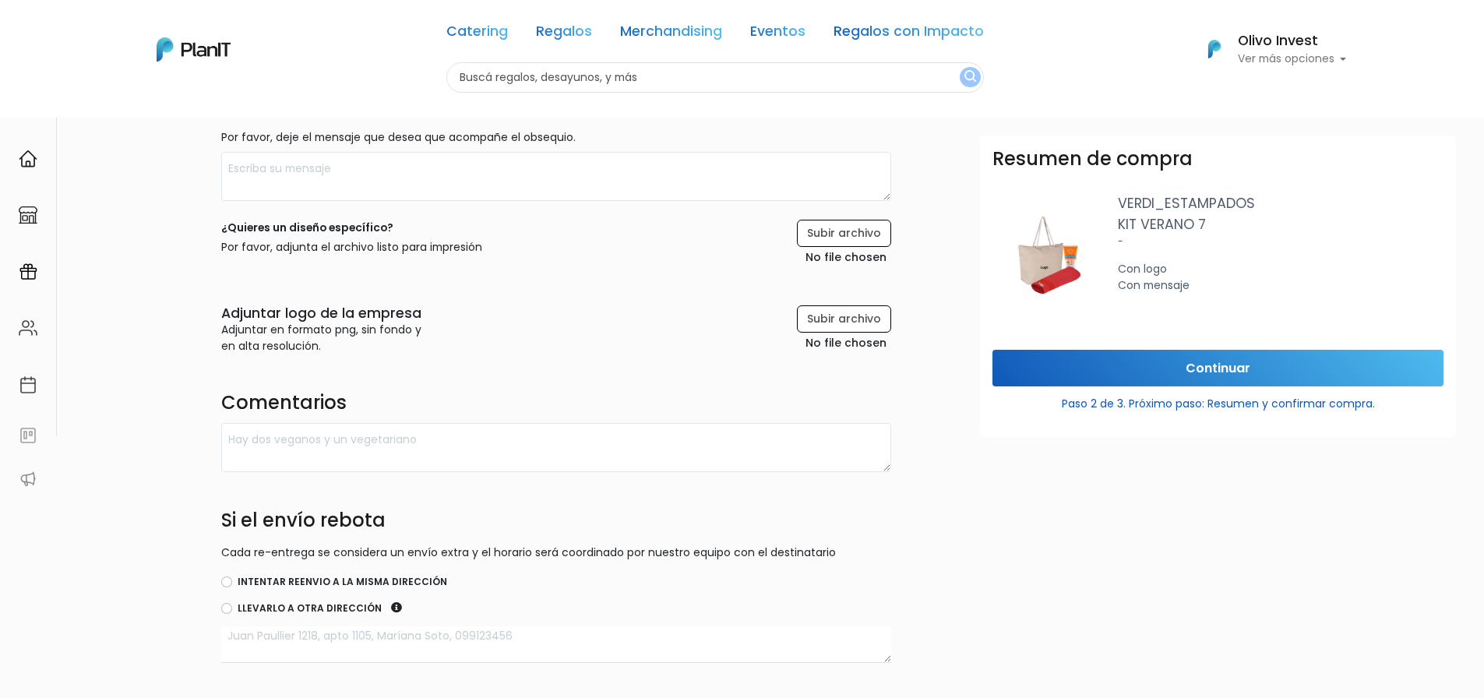
scroll to position [390, 0]
